Goal: Task Accomplishment & Management: Use online tool/utility

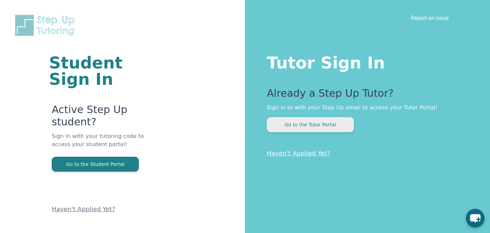
click at [303, 124] on button "Go to the Tutor Portal" at bounding box center [310, 124] width 87 height 15
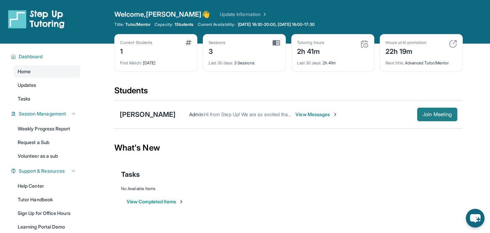
click at [446, 116] on span "Join Meeting" at bounding box center [437, 114] width 29 height 4
